Goal: Task Accomplishment & Management: Manage account settings

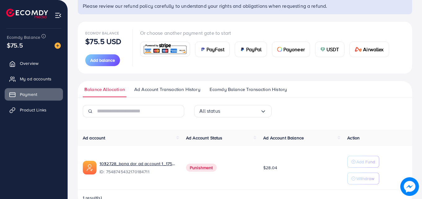
scroll to position [69, 0]
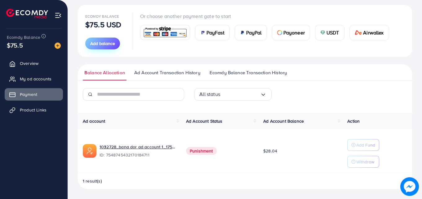
click at [105, 46] on span "Add balance" at bounding box center [102, 43] width 25 height 6
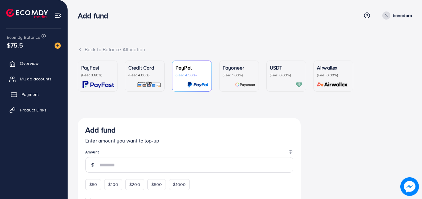
click at [30, 92] on span "Payment" at bounding box center [29, 94] width 17 height 6
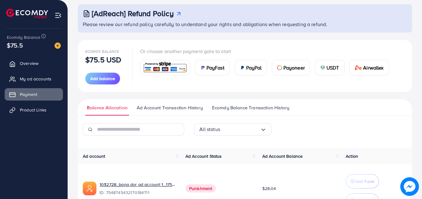
scroll to position [74, 0]
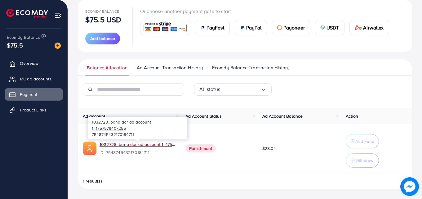
click at [148, 148] on div "1032728_bana dor ad account 1_1757579407255" at bounding box center [137, 145] width 76 height 8
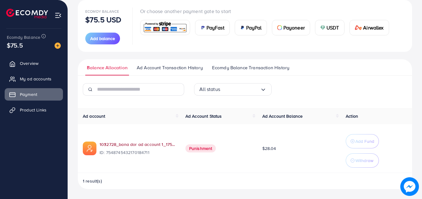
click at [140, 145] on link "1032728_bana dor ad account 1_1757579407255" at bounding box center [137, 144] width 76 height 6
